Goal: Navigation & Orientation: Find specific page/section

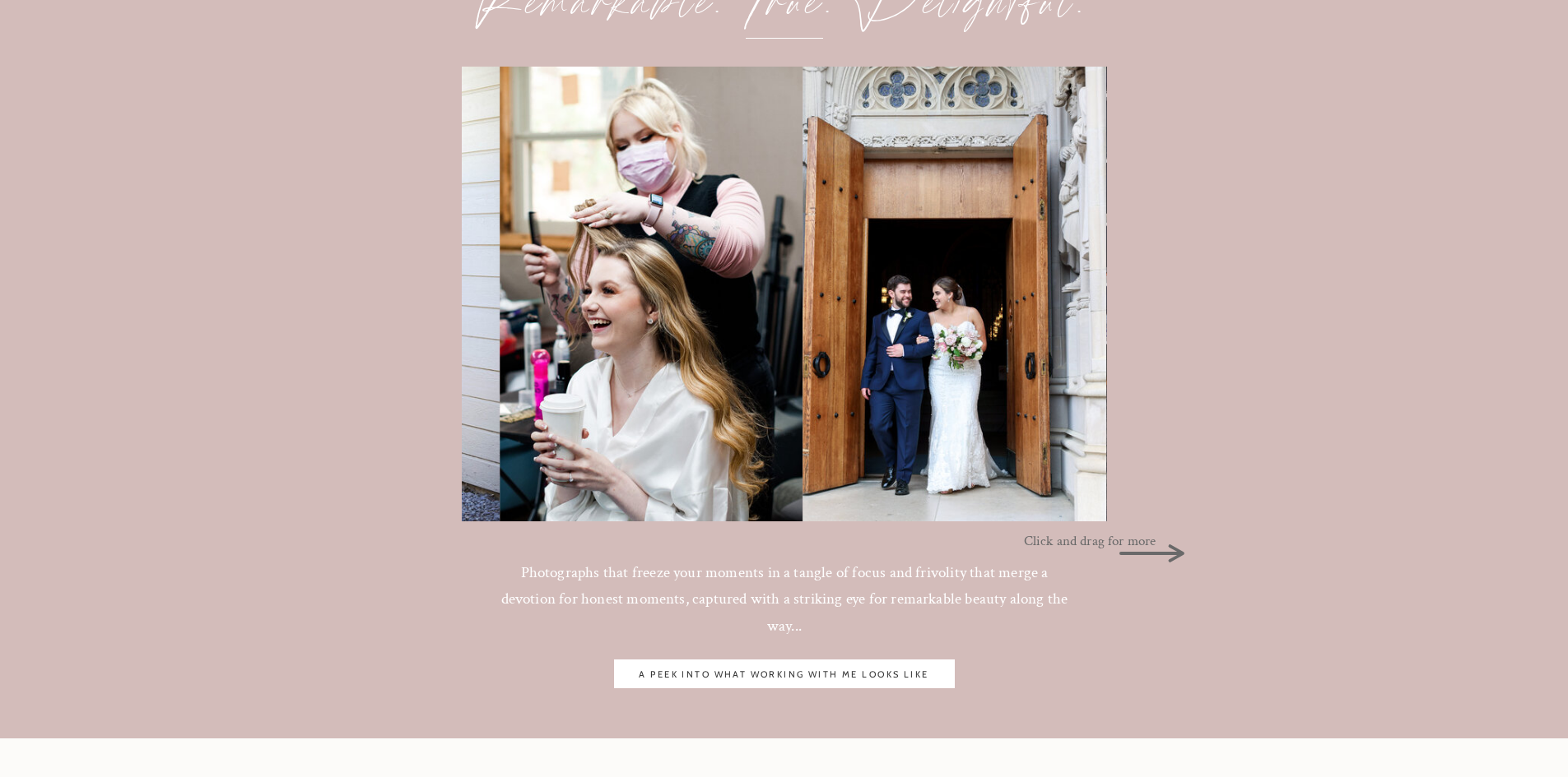
scroll to position [1810, 0]
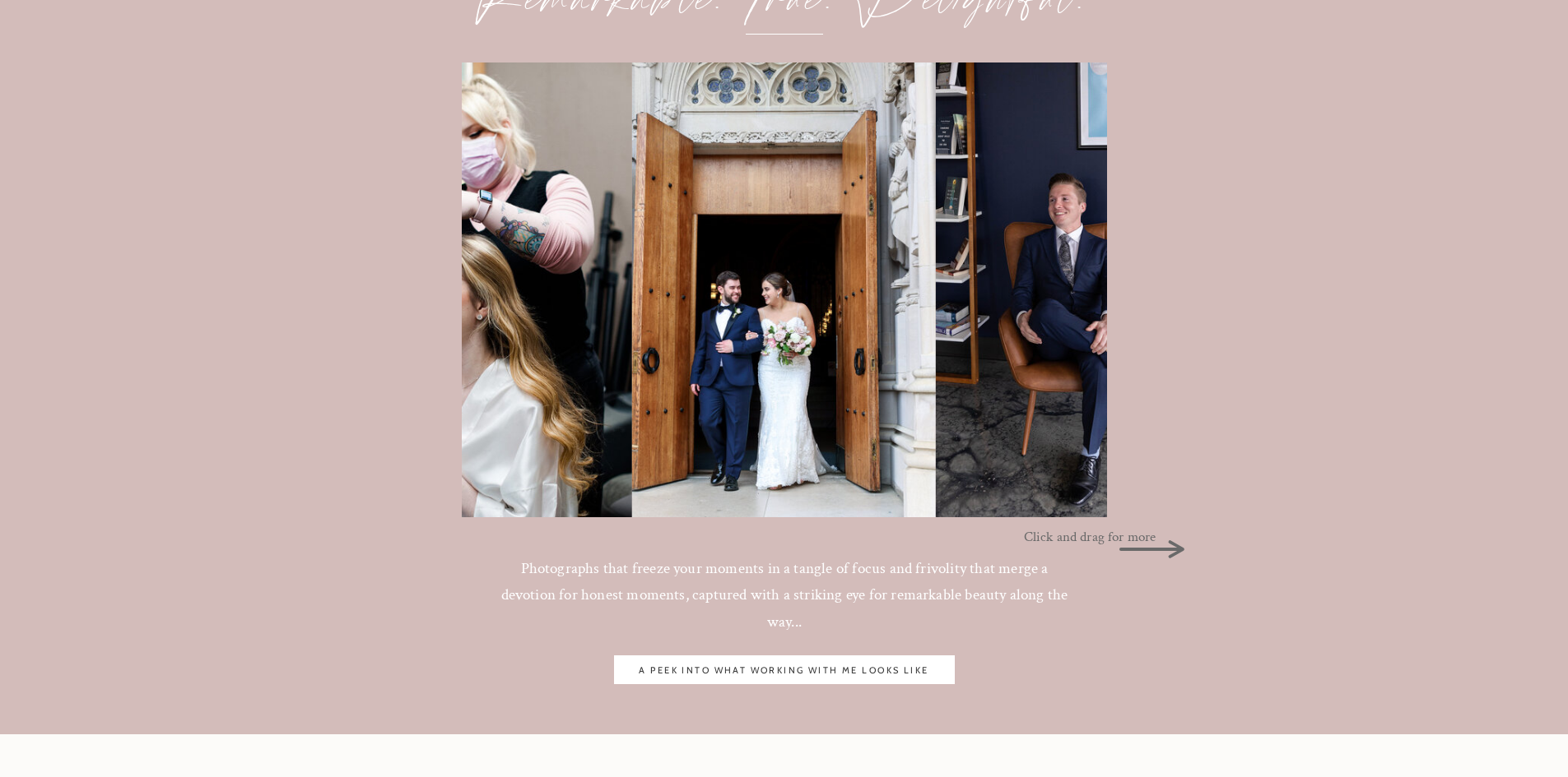
click at [1157, 542] on p "Click and drag for more" at bounding box center [1095, 535] width 143 height 18
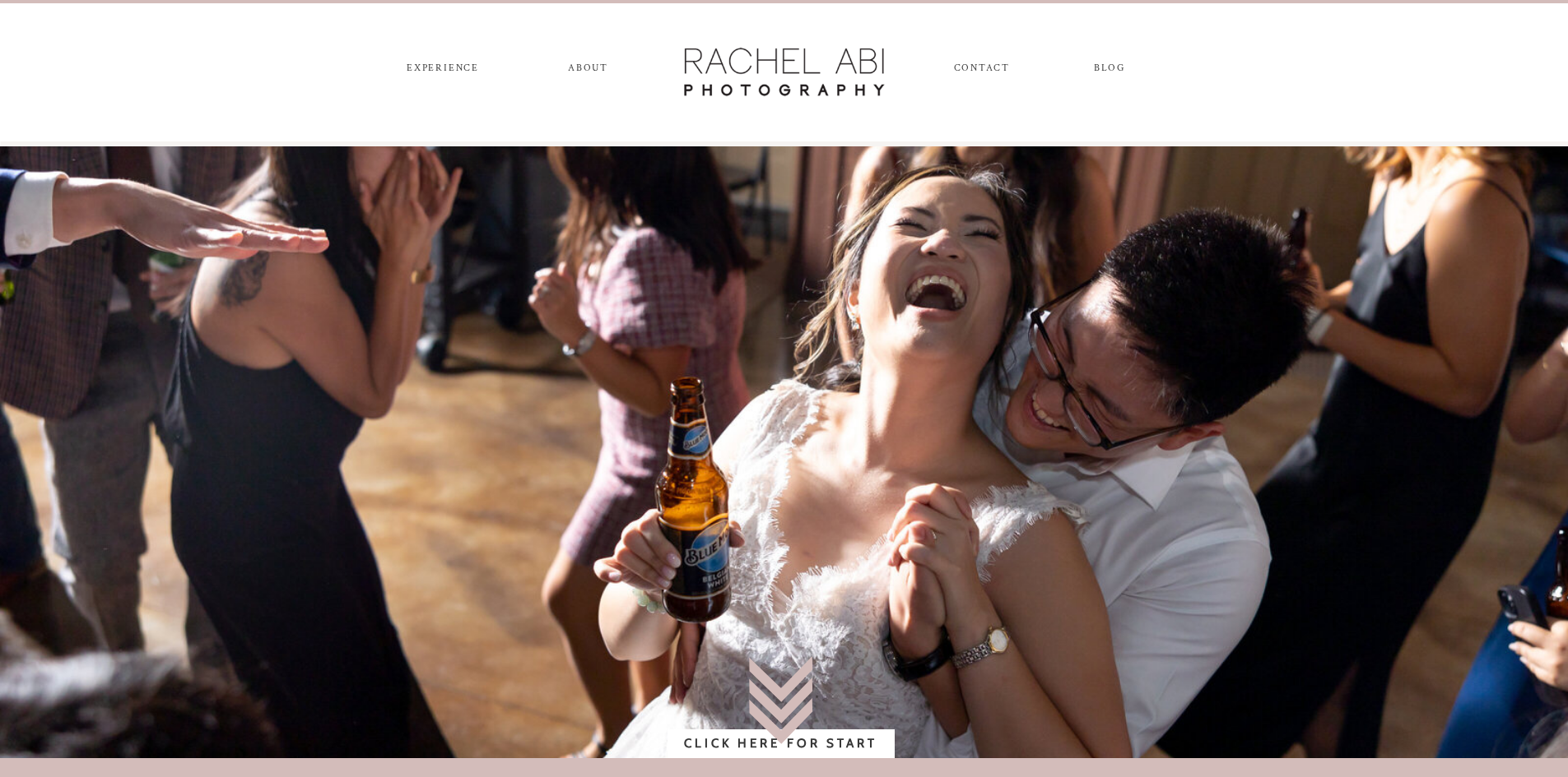
scroll to position [0, 0]
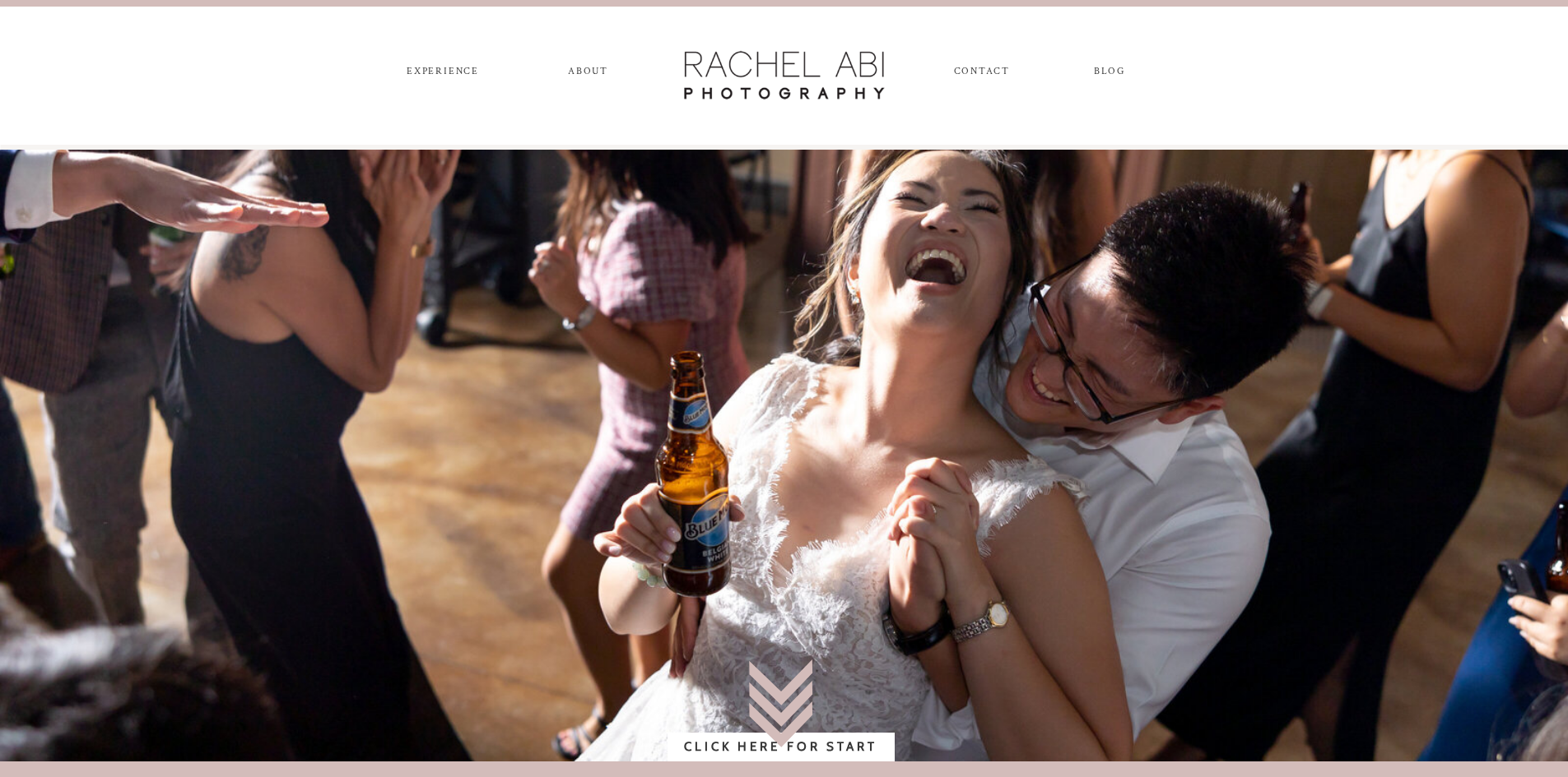
click at [441, 78] on nav "experience" at bounding box center [443, 75] width 87 height 18
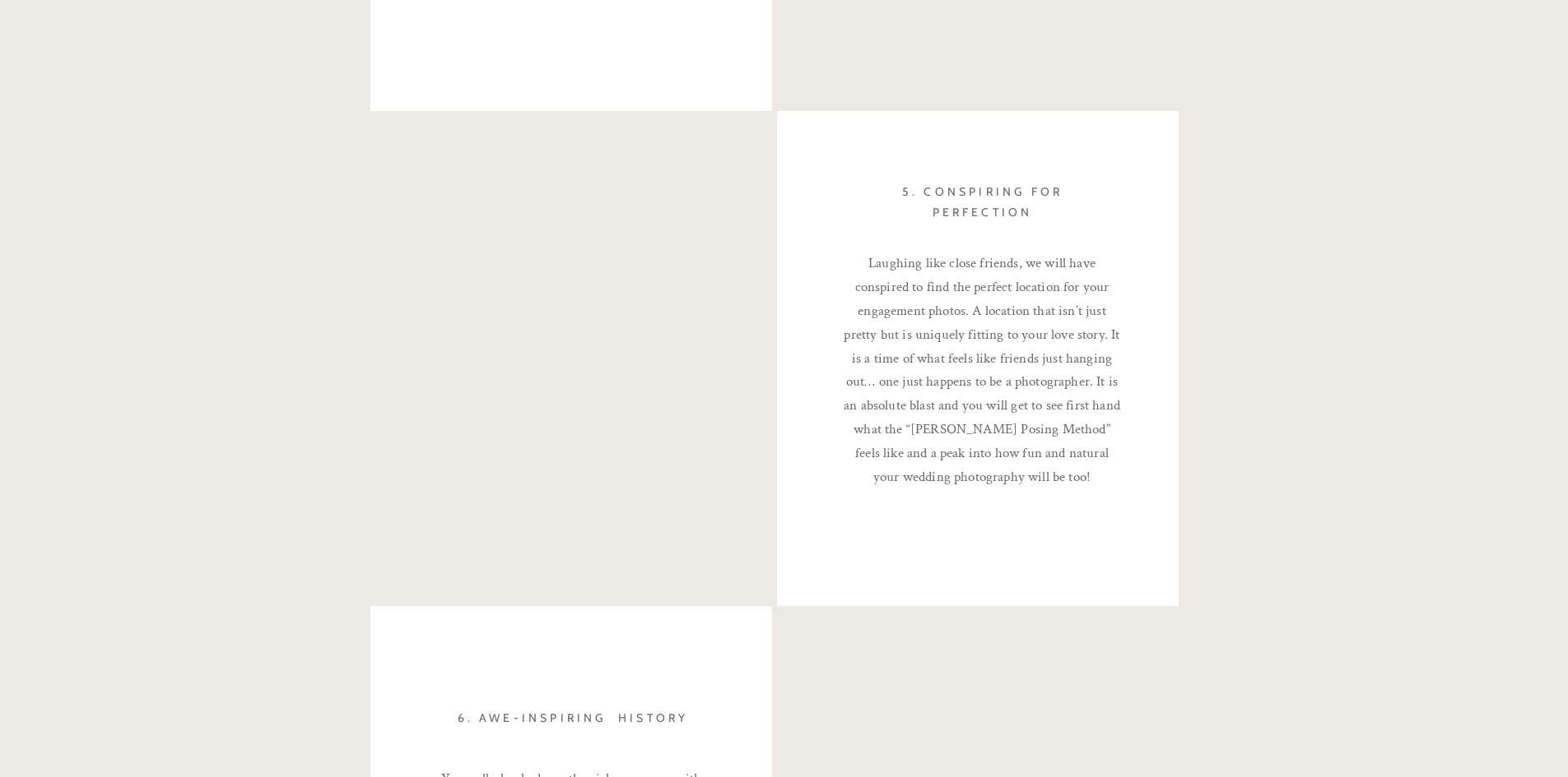
scroll to position [3537, 0]
